Goal: Information Seeking & Learning: Understand process/instructions

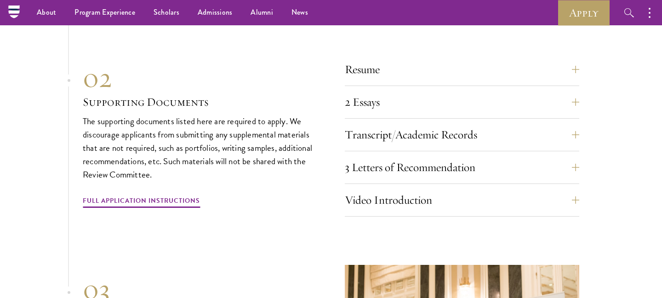
scroll to position [3156, 0]
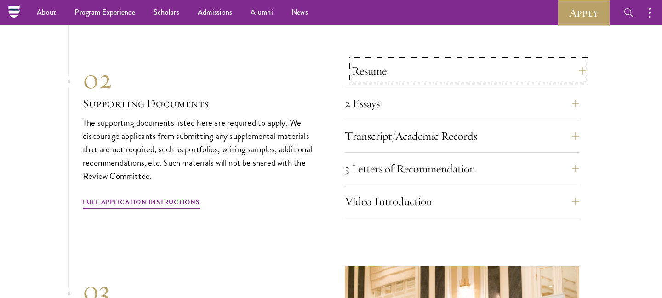
click at [362, 67] on button "Resume" at bounding box center [469, 71] width 235 height 22
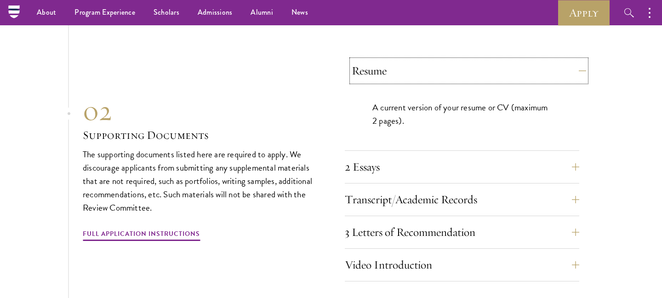
click at [361, 67] on button "Resume" at bounding box center [469, 71] width 235 height 22
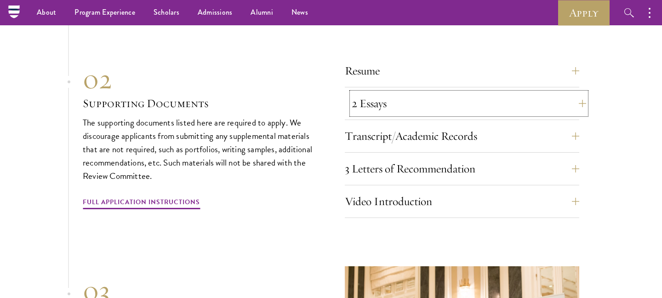
click at [363, 103] on button "2 Essays" at bounding box center [469, 103] width 235 height 22
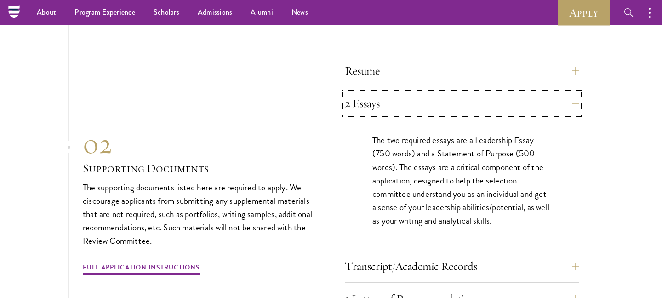
drag, startPoint x: 363, startPoint y: 103, endPoint x: 384, endPoint y: 156, distance: 57.4
click at [384, 156] on div "2 Essays The two required essays are a Leadership Essay (750 words) and a State…" at bounding box center [462, 171] width 235 height 158
click at [395, 159] on p "The two required essays are a Leadership Essay (750 words) and a Statement of P…" at bounding box center [461, 179] width 179 height 93
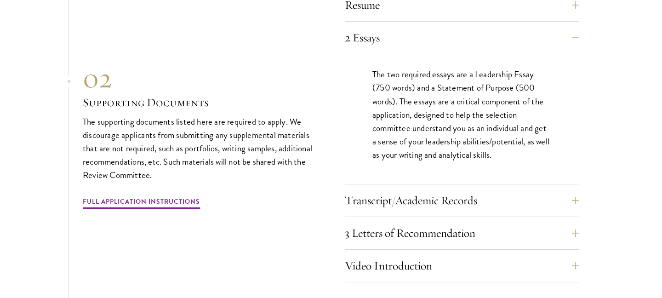
scroll to position [3233, 0]
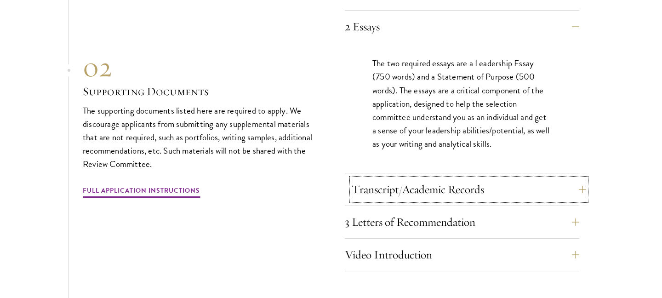
click at [405, 182] on button "Transcript/Academic Records" at bounding box center [469, 189] width 235 height 22
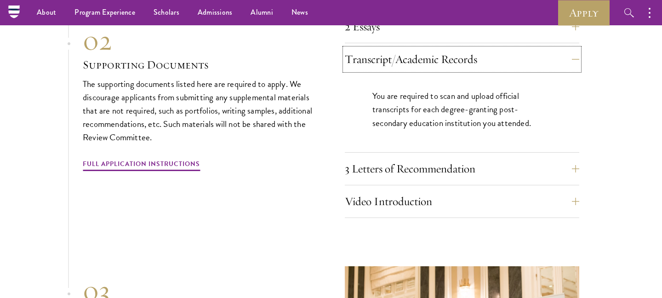
scroll to position [3183, 0]
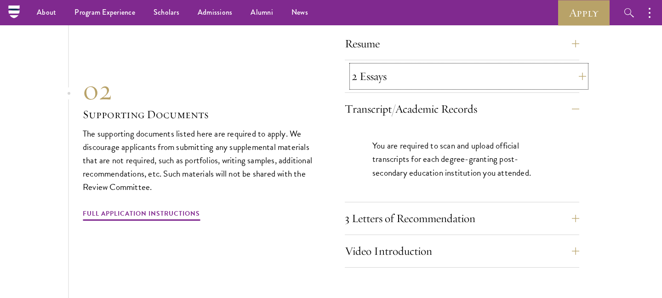
click at [391, 76] on button "2 Essays" at bounding box center [469, 76] width 235 height 22
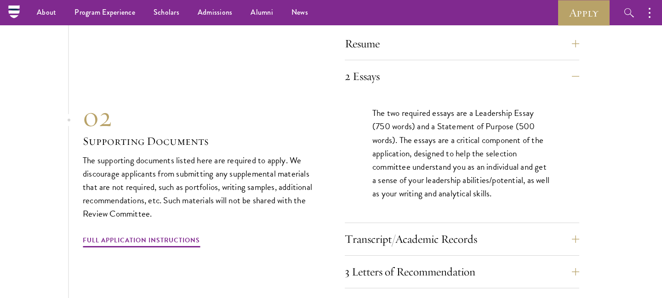
click at [403, 117] on p "The two required essays are a Leadership Essay (750 words) and a Statement of P…" at bounding box center [461, 152] width 179 height 93
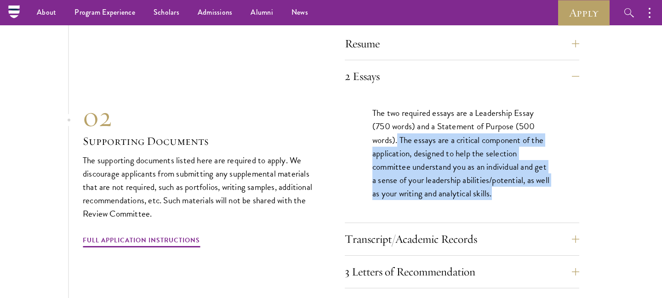
drag, startPoint x: 399, startPoint y: 134, endPoint x: 499, endPoint y: 189, distance: 114.6
click at [499, 189] on p "The two required essays are a Leadership Essay (750 words) and a Statement of P…" at bounding box center [461, 152] width 179 height 93
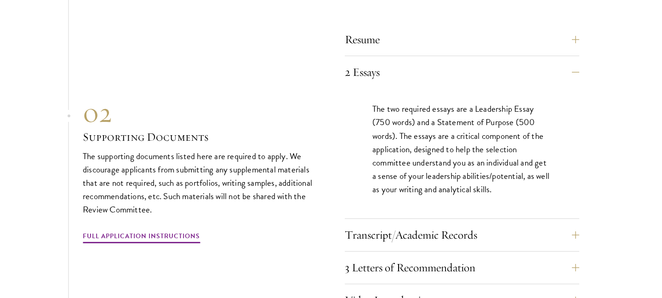
scroll to position [3188, 0]
click at [406, 235] on button "Transcript/Academic Records" at bounding box center [469, 234] width 235 height 22
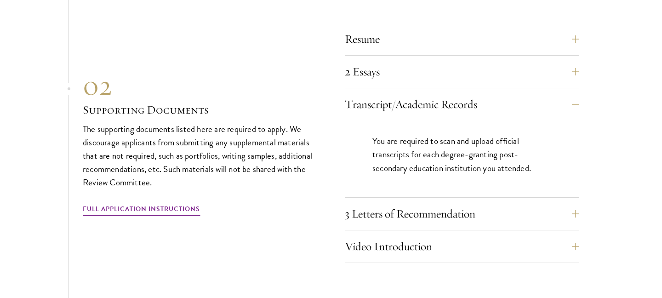
click at [418, 137] on p "You are required to scan and upload official transcripts for each degree-granti…" at bounding box center [461, 154] width 179 height 40
click at [406, 206] on button "3 Letters of Recommendation" at bounding box center [469, 214] width 235 height 22
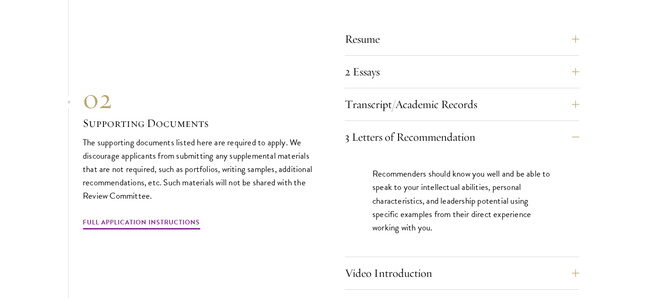
click at [375, 167] on p "Recommenders should know you well and be able to speak to your intellectual abi…" at bounding box center [461, 200] width 179 height 67
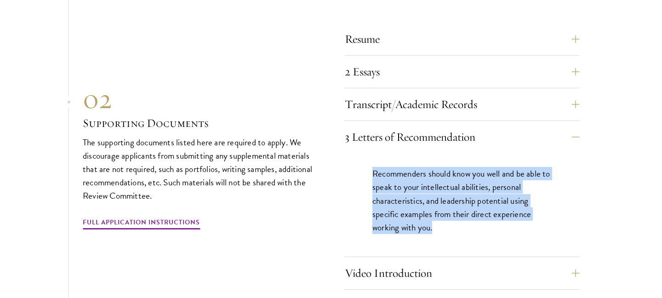
drag, startPoint x: 373, startPoint y: 166, endPoint x: 433, endPoint y: 231, distance: 88.8
click at [433, 231] on div "Recommenders should know you well and be able to speak to your intellectual abi…" at bounding box center [462, 204] width 235 height 103
click at [431, 262] on button "Video Introduction" at bounding box center [469, 273] width 235 height 22
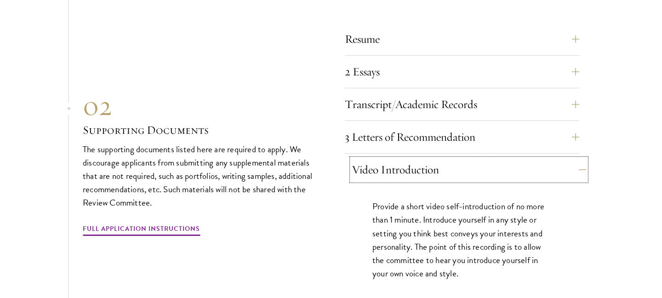
scroll to position [3190, 0]
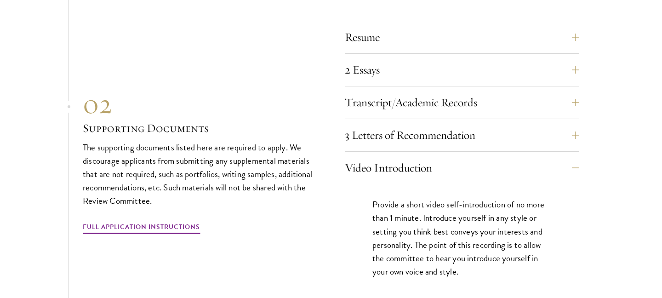
click at [423, 227] on p "Provide a short video self-introduction of no more than 1 minute. Introduce you…" at bounding box center [461, 238] width 179 height 80
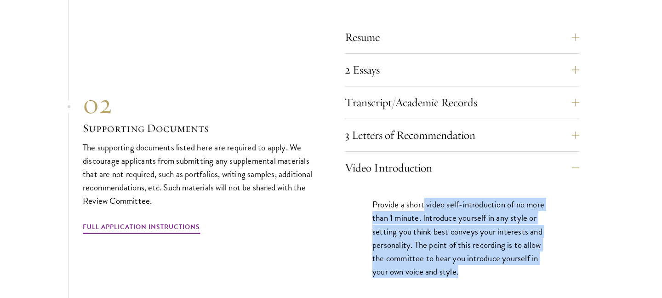
drag, startPoint x: 423, startPoint y: 199, endPoint x: 469, endPoint y: 271, distance: 85.3
click at [469, 272] on p "Provide a short video self-introduction of no more than 1 minute. Introduce you…" at bounding box center [461, 238] width 179 height 80
click at [469, 271] on p "Provide a short video self-introduction of no more than 1 minute. Introduce you…" at bounding box center [461, 238] width 179 height 80
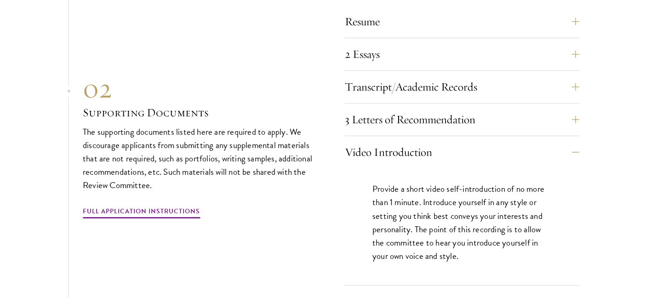
scroll to position [3206, 0]
click at [418, 154] on button "Video Introduction" at bounding box center [469, 152] width 235 height 22
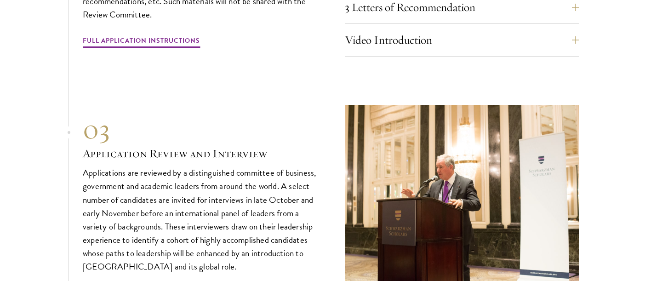
click at [267, 213] on p "Applications are reviewed by a distinguished committee of business, government …" at bounding box center [200, 219] width 235 height 107
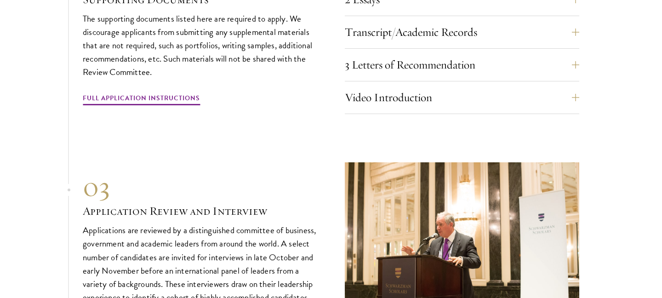
scroll to position [3261, 0]
